Goal: Information Seeking & Learning: Compare options

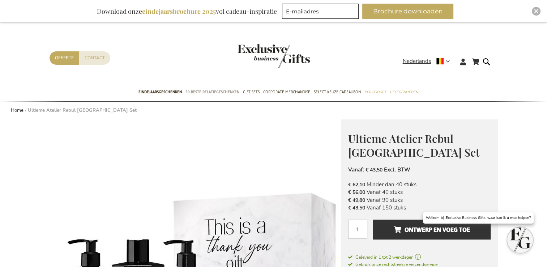
click at [226, 92] on span "50 beste relatiegeschenken" at bounding box center [213, 92] width 54 height 8
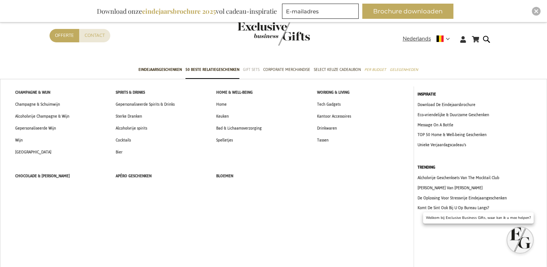
click at [255, 70] on span "Gift Sets" at bounding box center [251, 70] width 17 height 8
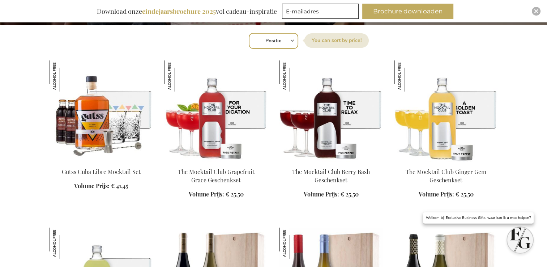
scroll to position [325, 0]
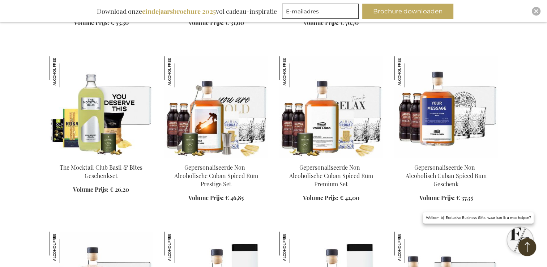
scroll to position [723, 0]
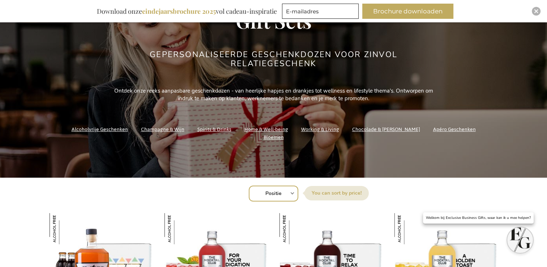
scroll to position [145, 0]
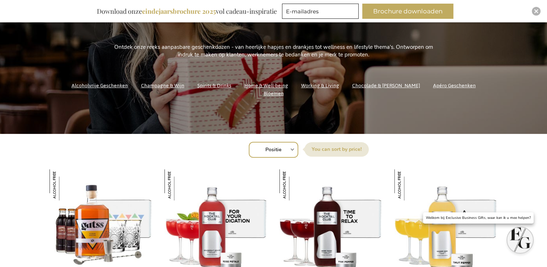
click at [288, 149] on select "Positie Best Sellers Meest bekeken Nieuw Biggest Saving Price: low to high Pric…" at bounding box center [274, 150] width 50 height 16
select select "price_asc"
click at [249, 142] on select "Positie Best Sellers Meest bekeken Nieuw Biggest Saving Price: low to high Pric…" at bounding box center [274, 150] width 50 height 16
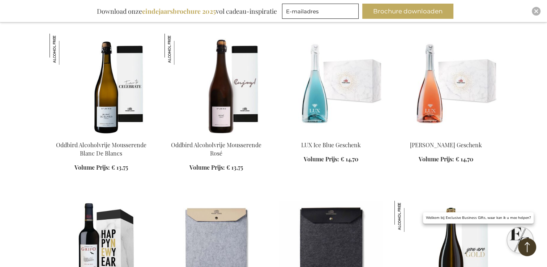
scroll to position [2423, 0]
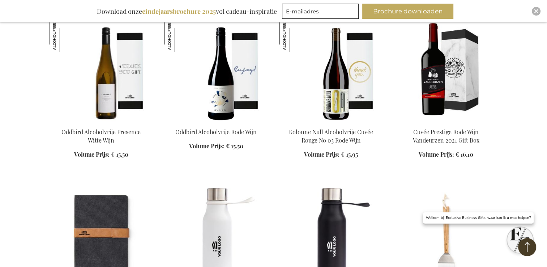
scroll to position [2821, 0]
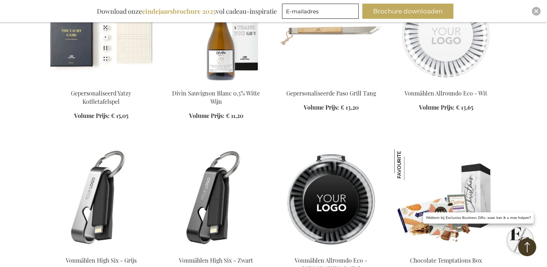
scroll to position [3580, 0]
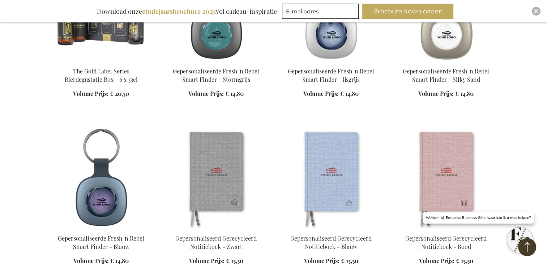
scroll to position [4485, 0]
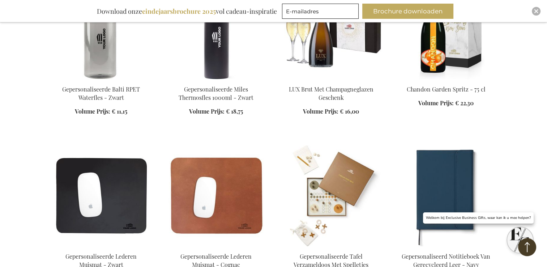
scroll to position [5063, 0]
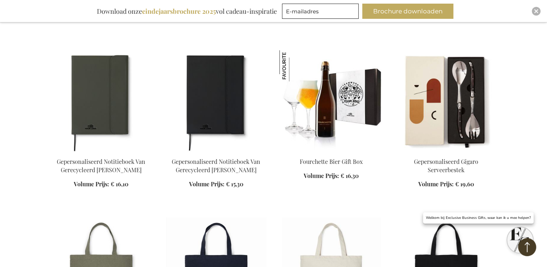
scroll to position [5533, 0]
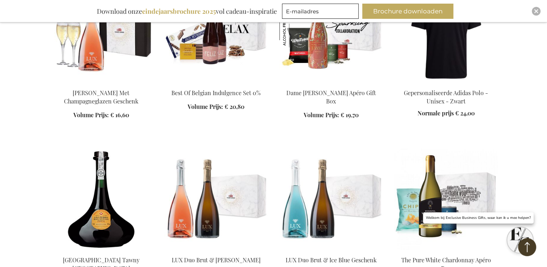
scroll to position [6112, 0]
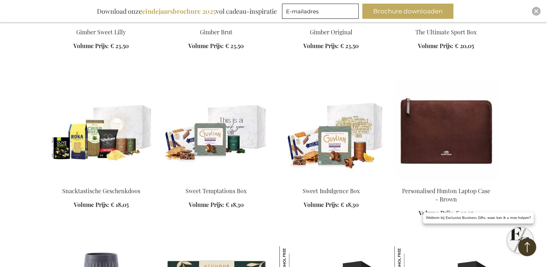
scroll to position [7233, 0]
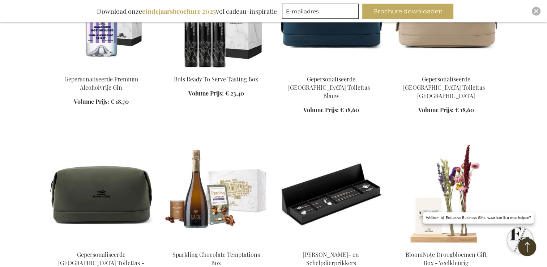
scroll to position [7595, 0]
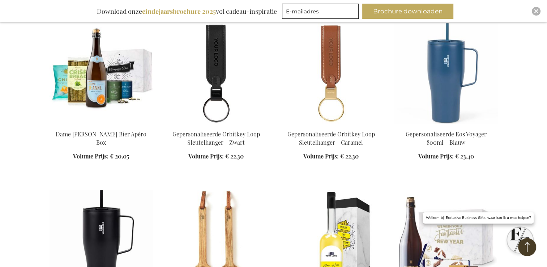
scroll to position [8137, 0]
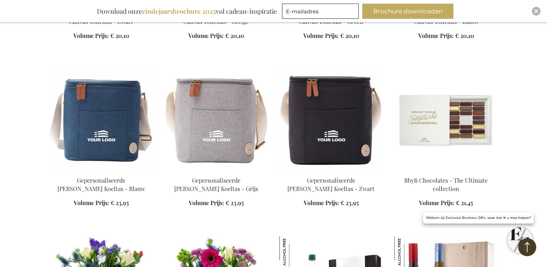
scroll to position [8680, 0]
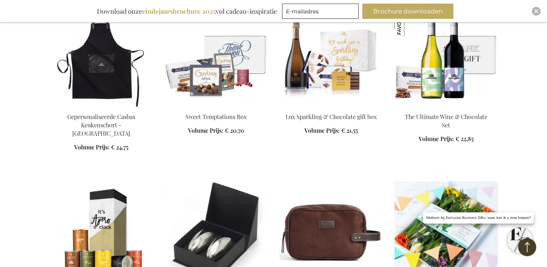
scroll to position [9186, 0]
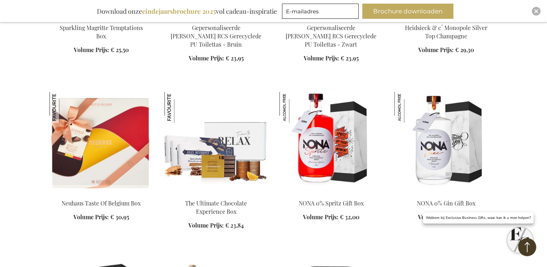
scroll to position [10199, 0]
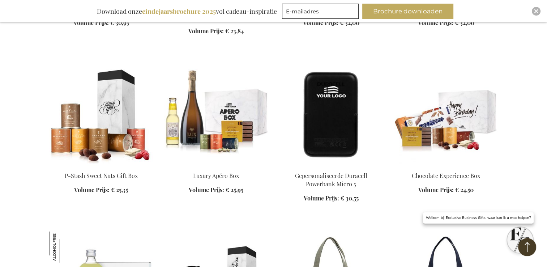
scroll to position [10416, 0]
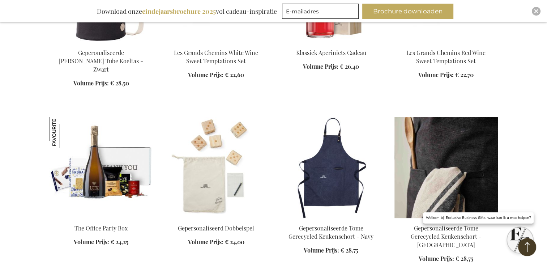
scroll to position [11031, 0]
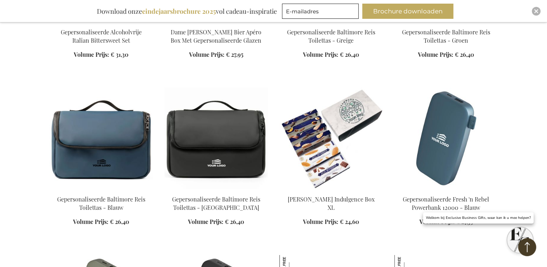
scroll to position [12586, 0]
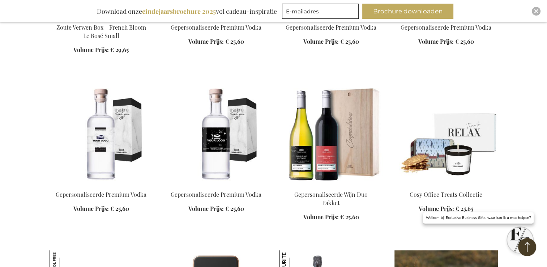
scroll to position [13815, 0]
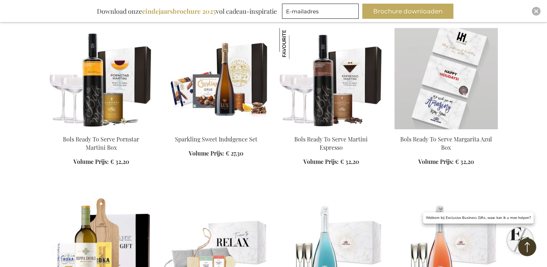
scroll to position [14503, 0]
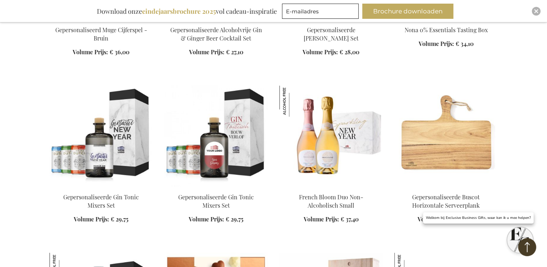
scroll to position [15081, 0]
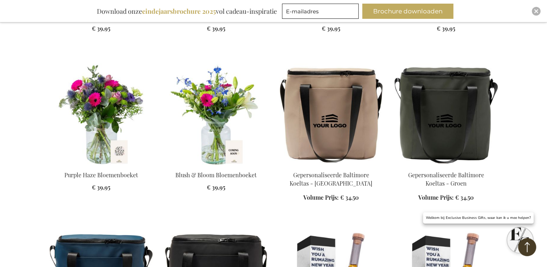
scroll to position [15805, 0]
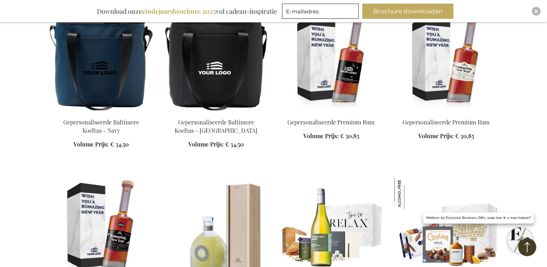
scroll to position [16022, 0]
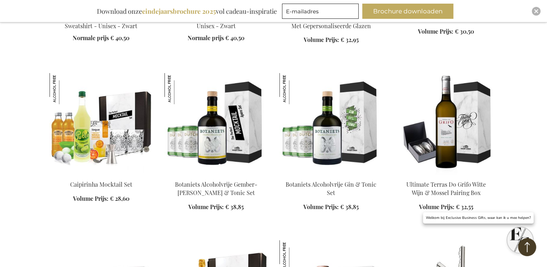
scroll to position [16456, 0]
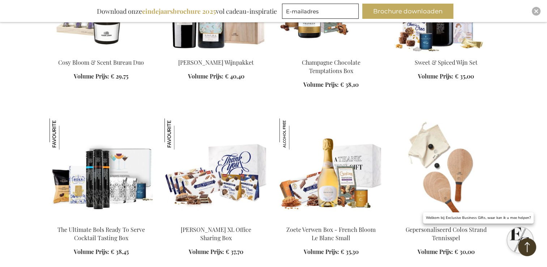
scroll to position [17287, 0]
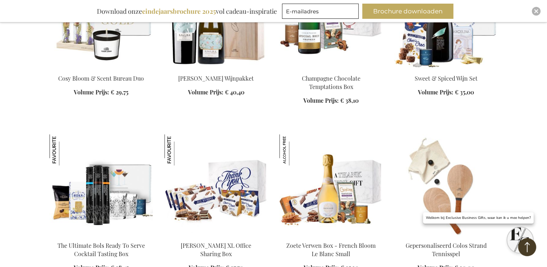
scroll to position [17143, 0]
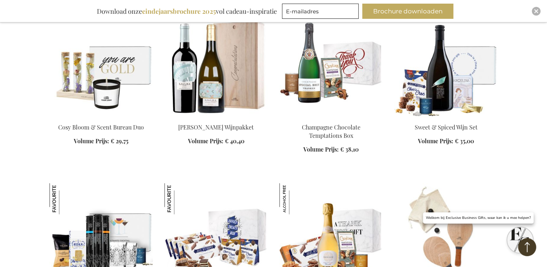
click at [241, 183] on img at bounding box center [216, 233] width 103 height 101
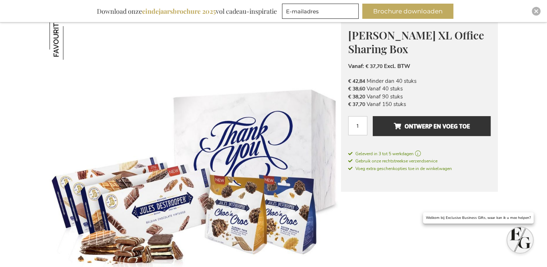
scroll to position [131, 0]
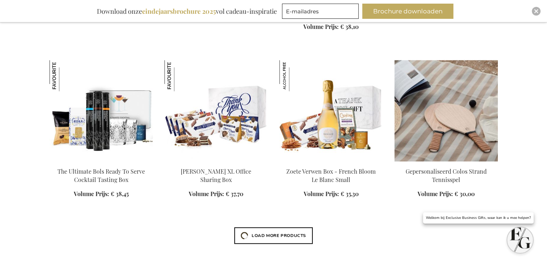
scroll to position [647, 0]
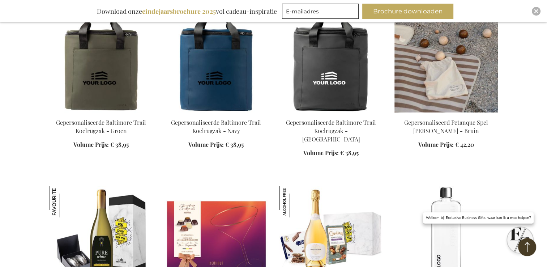
scroll to position [2311, 0]
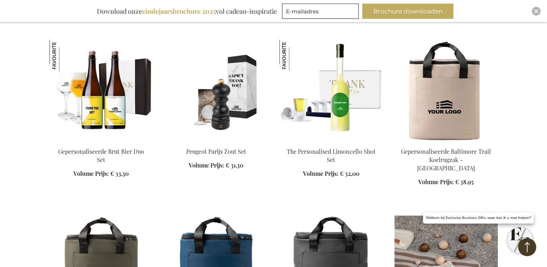
scroll to position [2022, 0]
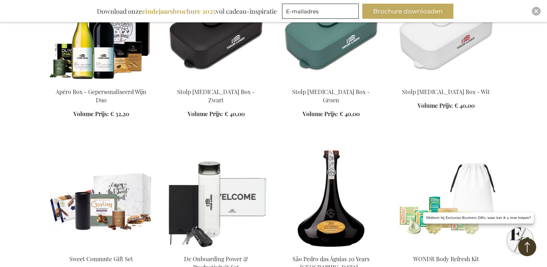
scroll to position [3179, 0]
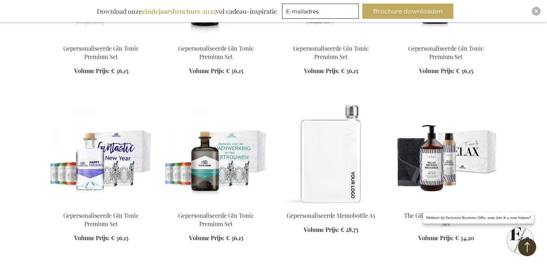
scroll to position [3685, 0]
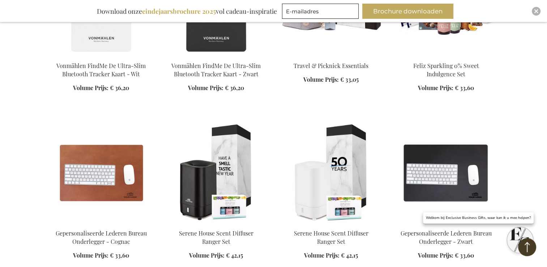
scroll to position [3975, 0]
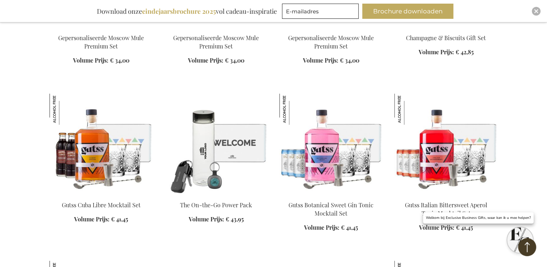
scroll to position [4770, 0]
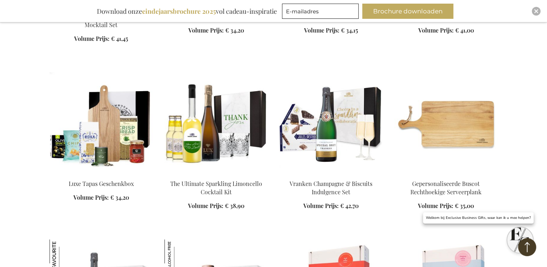
scroll to position [5023, 0]
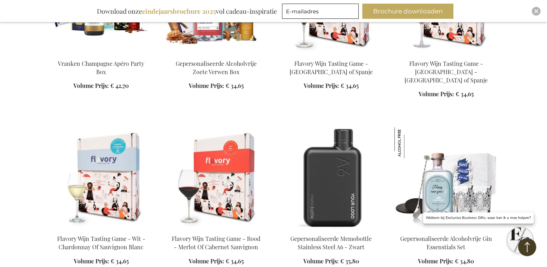
scroll to position [5313, 0]
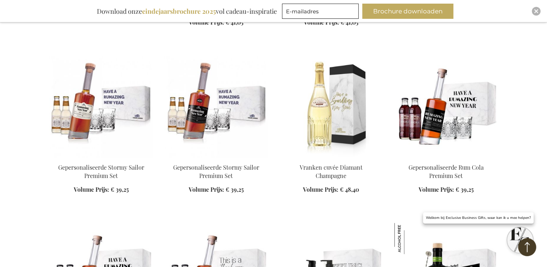
scroll to position [6289, 0]
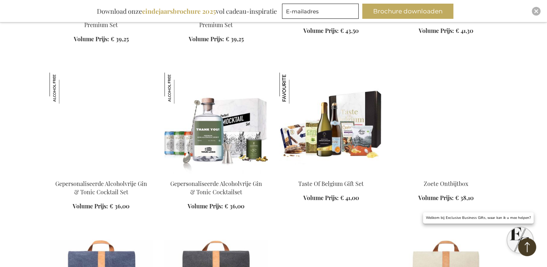
scroll to position [6542, 0]
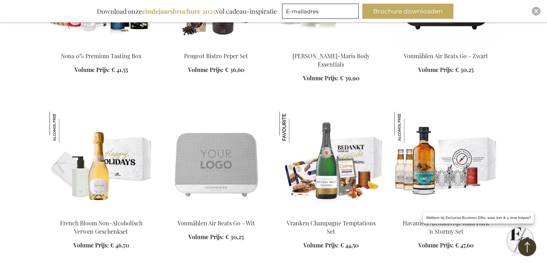
scroll to position [7013, 0]
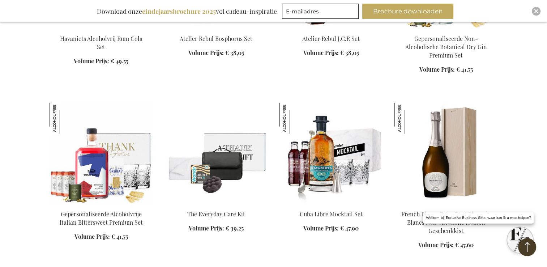
scroll to position [7555, 0]
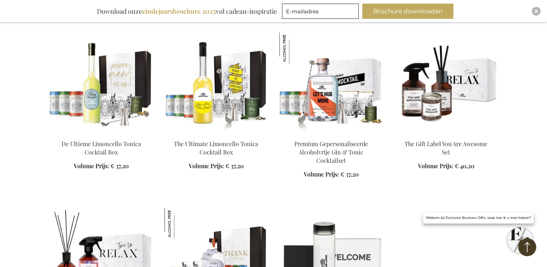
scroll to position [8170, 0]
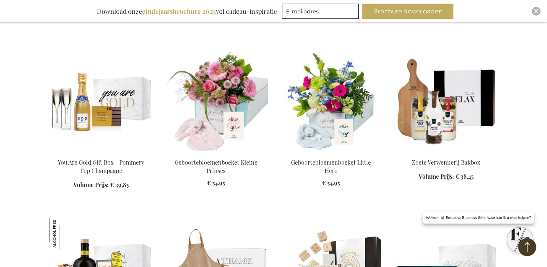
scroll to position [8676, 0]
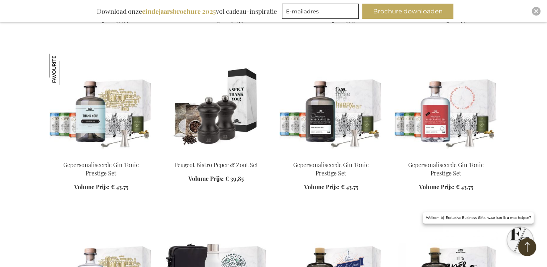
scroll to position [9327, 0]
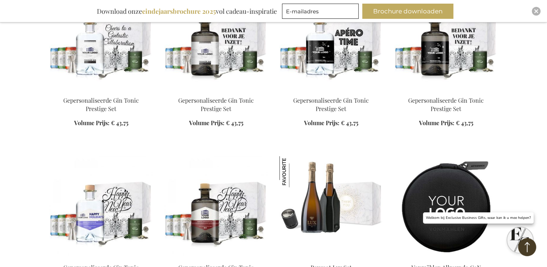
scroll to position [9834, 0]
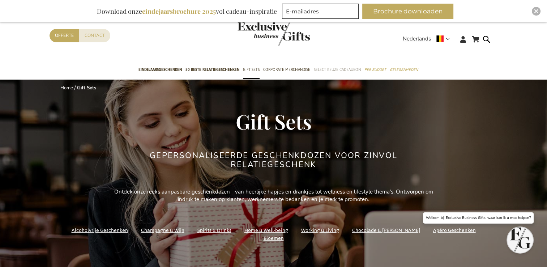
click at [327, 69] on span "Select Keuze Cadeaubon" at bounding box center [337, 70] width 47 height 8
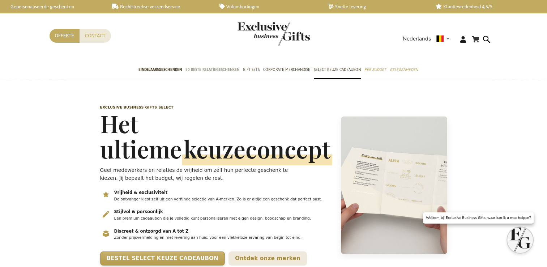
click at [211, 69] on span "50 beste relatiegeschenken" at bounding box center [213, 70] width 54 height 8
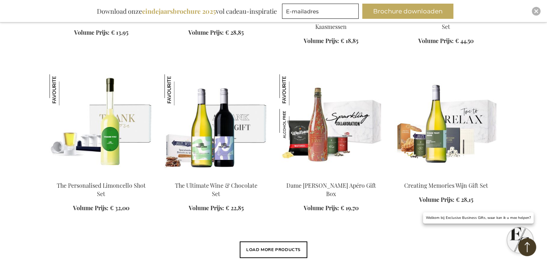
scroll to position [615, 0]
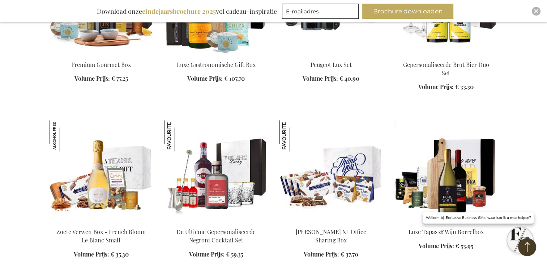
scroll to position [1230, 0]
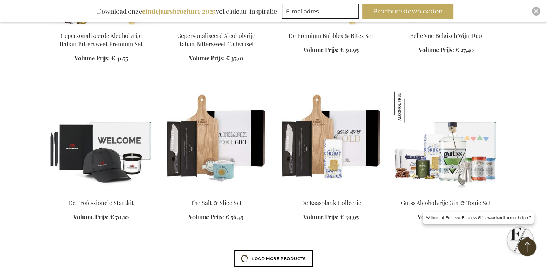
scroll to position [1555, 0]
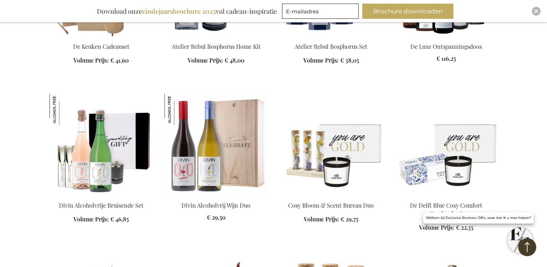
scroll to position [2061, 0]
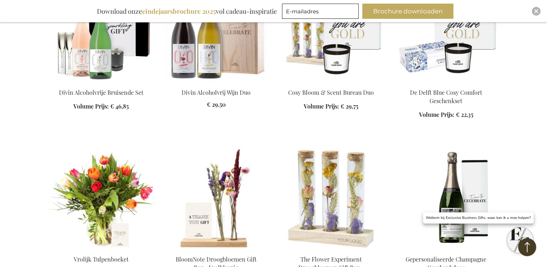
scroll to position [2098, 0]
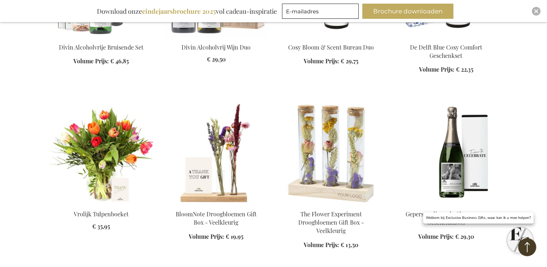
scroll to position [2206, 0]
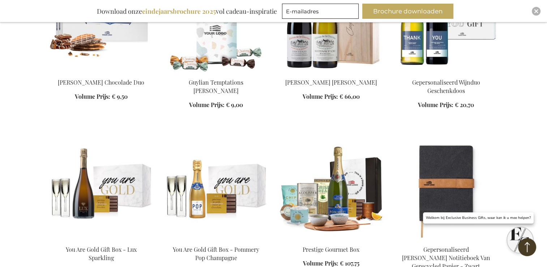
scroll to position [2749, 0]
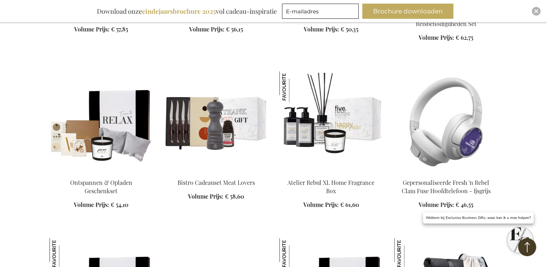
scroll to position [3110, 0]
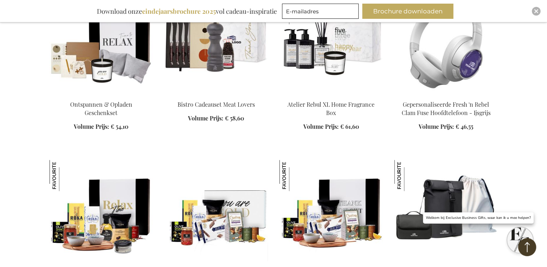
scroll to position [3110, 0]
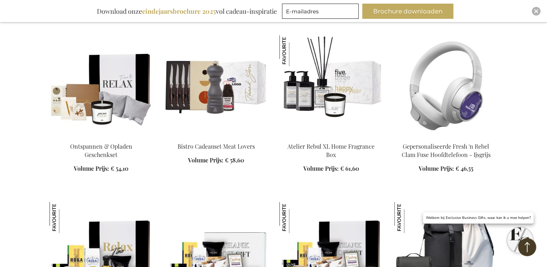
click at [471, 96] on img at bounding box center [446, 85] width 103 height 101
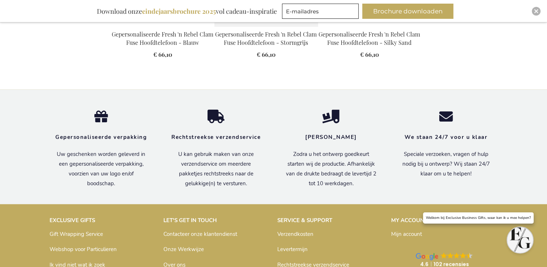
scroll to position [817, 0]
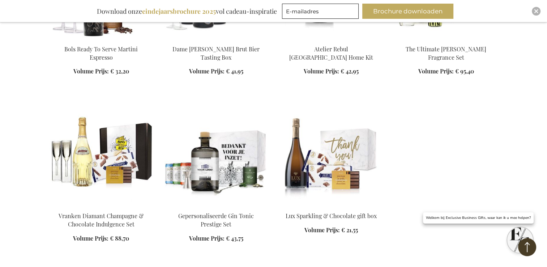
scroll to position [3260, 0]
